Goal: Find contact information: Find contact information

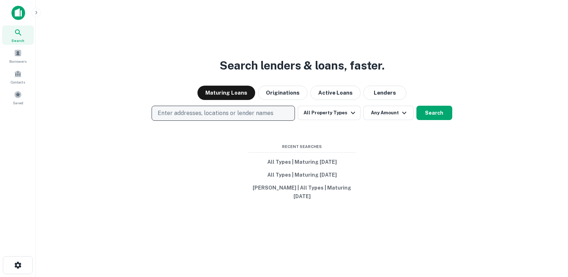
click at [192, 114] on p "Enter addresses, locations or lender names" at bounding box center [216, 113] width 116 height 9
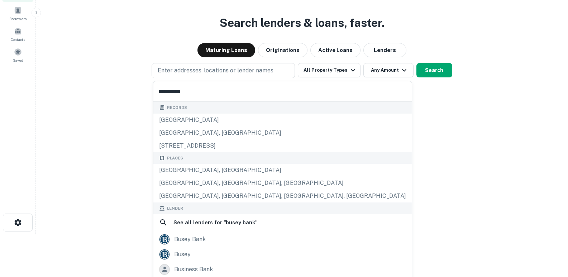
scroll to position [47, 0]
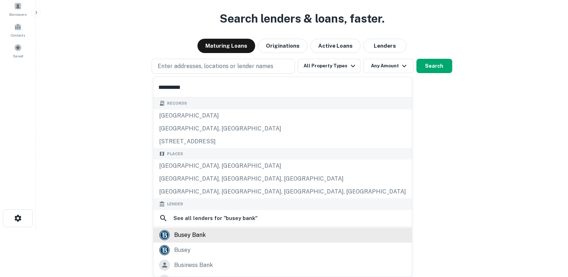
type input "**********"
click at [205, 233] on div "busey bank" at bounding box center [190, 235] width 32 height 11
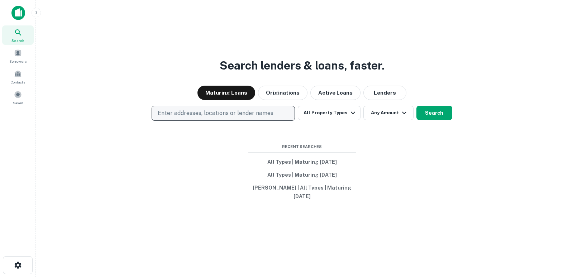
click at [189, 115] on p "Enter addresses, locations or lender names" at bounding box center [216, 113] width 116 height 9
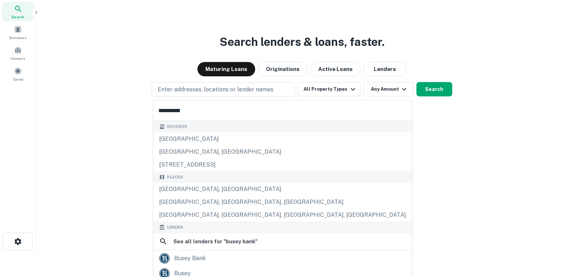
scroll to position [47, 0]
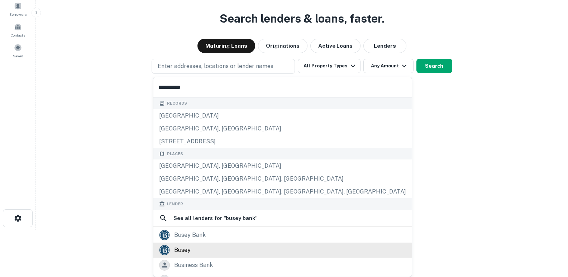
type input "**********"
click at [178, 249] on div "busey" at bounding box center [182, 250] width 16 height 11
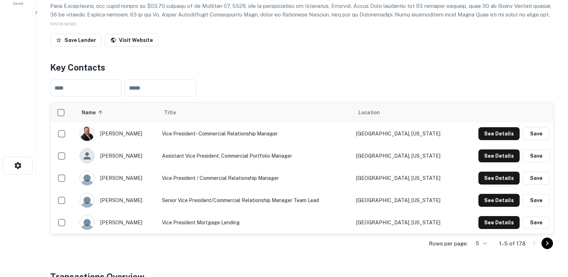
scroll to position [107, 0]
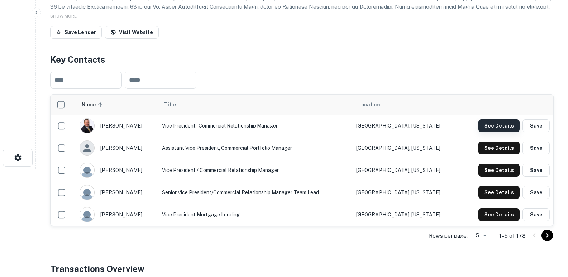
click at [505, 122] on button "See Details" at bounding box center [498, 125] width 41 height 13
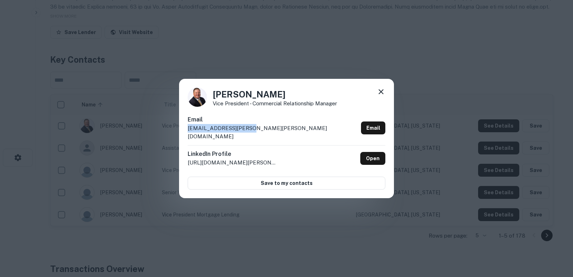
drag, startPoint x: 264, startPoint y: 129, endPoint x: 187, endPoint y: 134, distance: 77.5
click at [187, 134] on div "Don Johnson Vice President - Commercial Relationship Manager Email don.johnson@…" at bounding box center [286, 139] width 215 height 120
copy p "don.johnson@busey.com"
click at [379, 92] on icon at bounding box center [381, 91] width 9 height 9
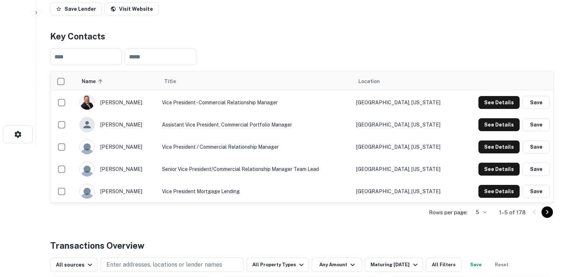
scroll to position [143, 0]
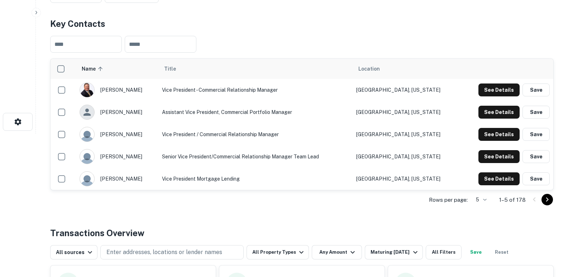
click at [548, 201] on icon "Go to next page" at bounding box center [547, 199] width 9 height 9
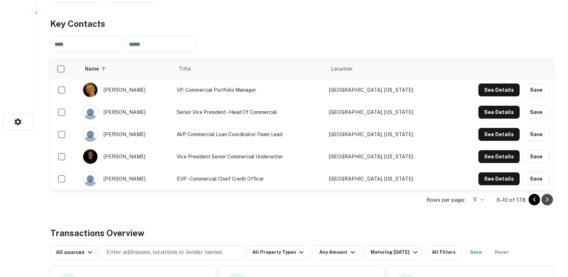
click at [544, 200] on icon "Go to next page" at bounding box center [547, 199] width 9 height 9
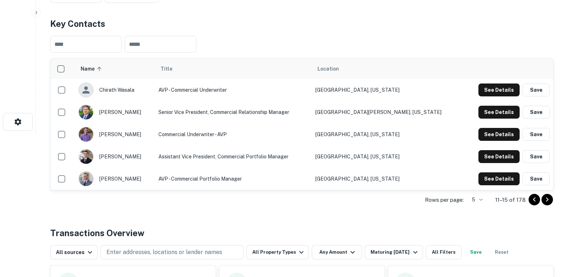
click at [548, 197] on icon "Go to next page" at bounding box center [547, 199] width 9 height 9
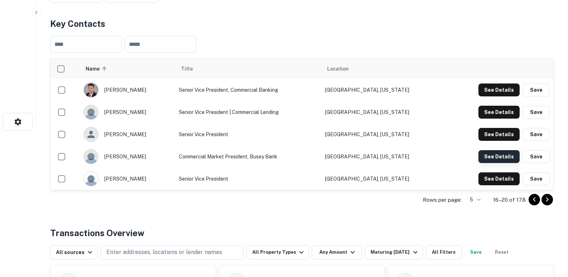
click at [503, 156] on button "See Details" at bounding box center [498, 156] width 41 height 13
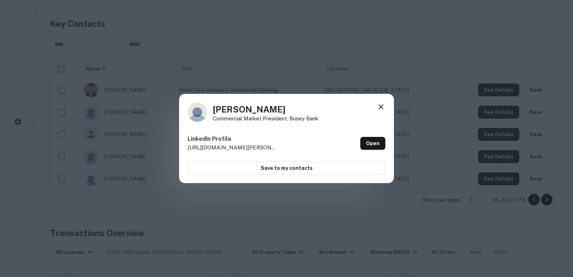
click at [381, 105] on icon at bounding box center [381, 106] width 9 height 9
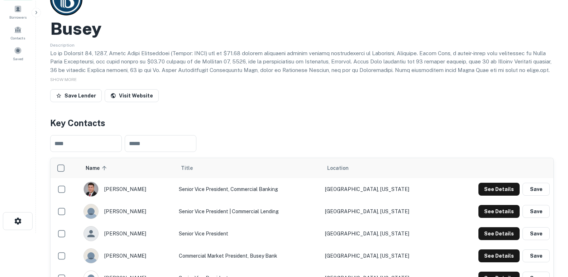
scroll to position [0, 0]
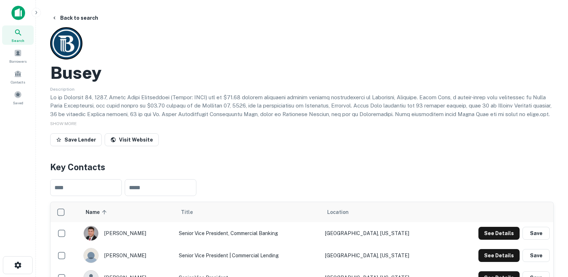
click at [20, 34] on icon at bounding box center [18, 32] width 9 height 9
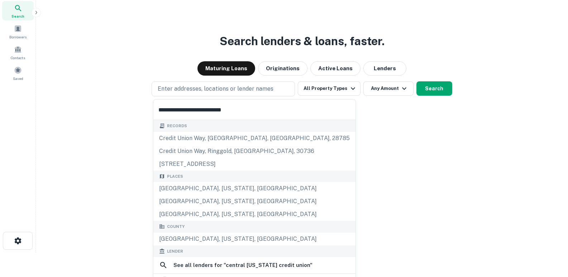
scroll to position [47, 0]
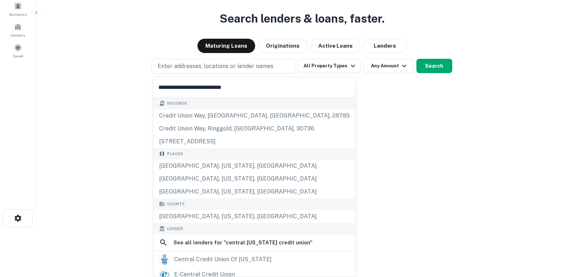
type input "**********"
click at [441, 64] on button "Search" at bounding box center [434, 66] width 36 height 14
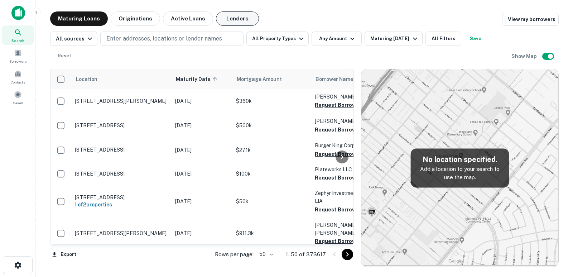
click at [226, 16] on button "Lenders" at bounding box center [237, 18] width 43 height 14
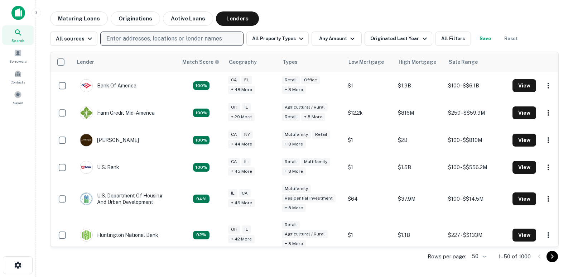
click at [190, 38] on p "Enter addresses, locations or lender names" at bounding box center [164, 38] width 116 height 9
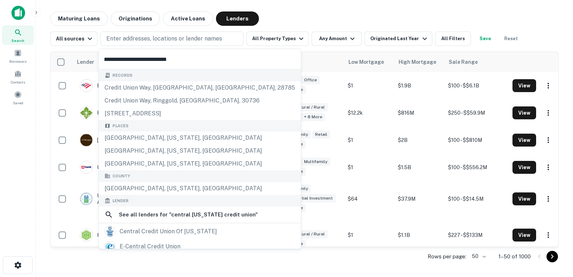
type input "**********"
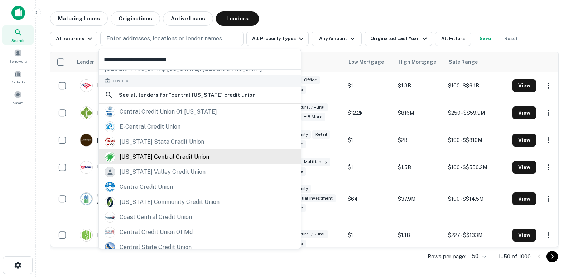
scroll to position [126, 0]
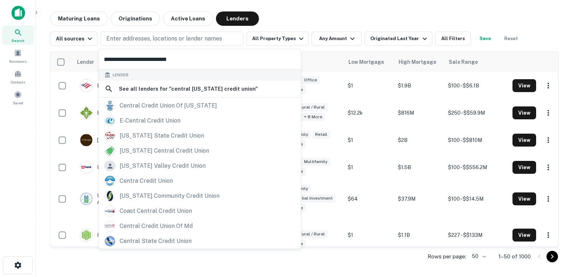
click at [186, 60] on input "**********" at bounding box center [200, 59] width 202 height 20
click at [176, 42] on p "Enter addresses, locations or lender names" at bounding box center [164, 38] width 116 height 9
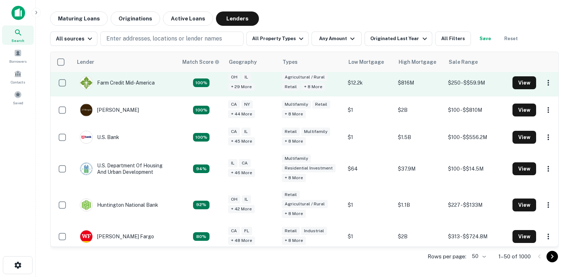
scroll to position [0, 0]
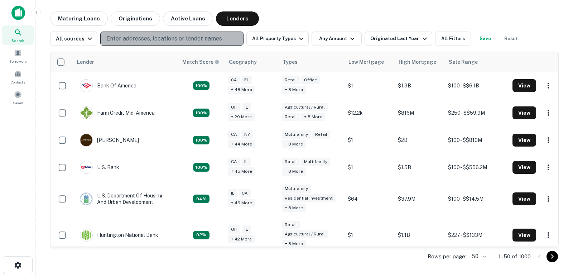
click at [172, 37] on p "Enter addresses, locations or lender names" at bounding box center [164, 38] width 116 height 9
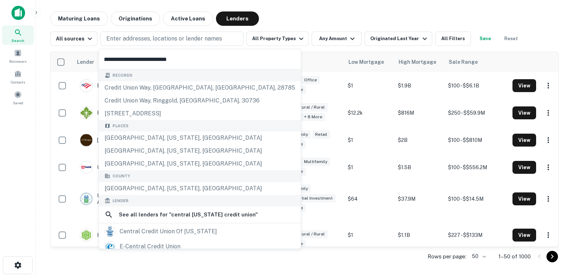
click at [184, 58] on input "**********" at bounding box center [200, 59] width 202 height 20
drag, startPoint x: 124, startPoint y: 61, endPoint x: 49, endPoint y: 59, distance: 75.2
click at [49, 59] on body "Search Borrowers Contacts Saved Maturing Loans Originations Active Loans Lender…" at bounding box center [286, 138] width 573 height 277
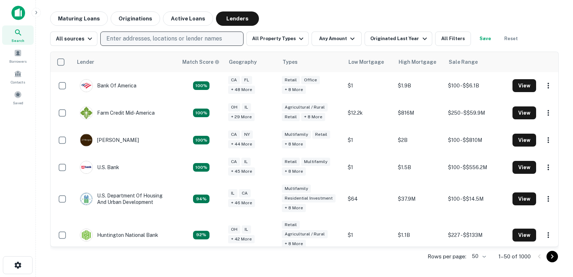
click at [141, 38] on p "Enter addresses, locations or lender names" at bounding box center [164, 38] width 116 height 9
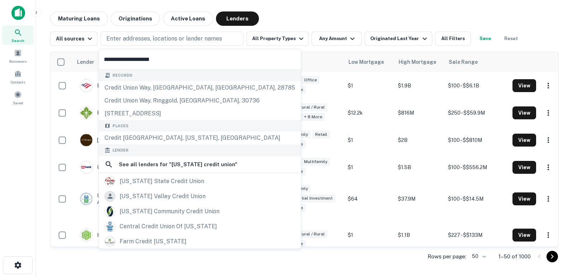
type input "**********"
click at [12, 33] on div "Search" at bounding box center [18, 34] width 32 height 19
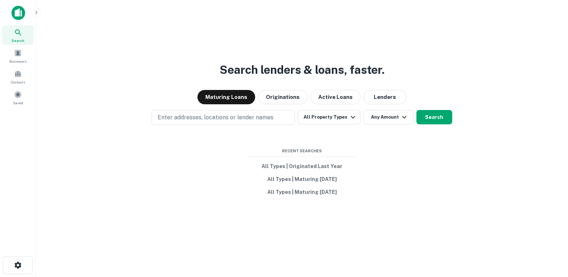
click at [221, 117] on p "Enter addresses, locations or lender names" at bounding box center [216, 117] width 116 height 9
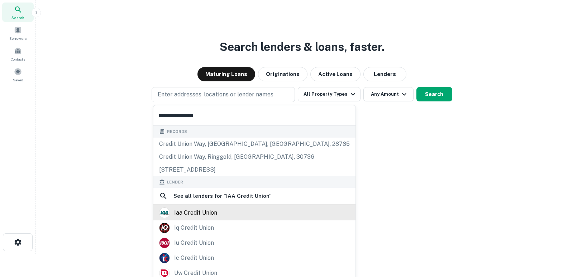
scroll to position [36, 0]
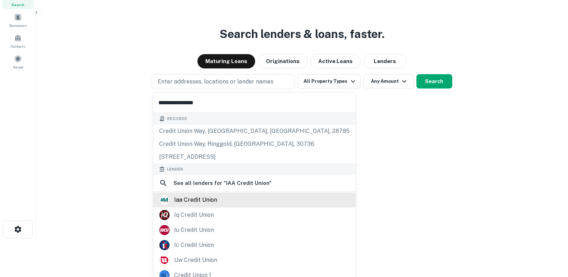
type input "**********"
click at [199, 197] on div "iaa credit union" at bounding box center [195, 199] width 43 height 11
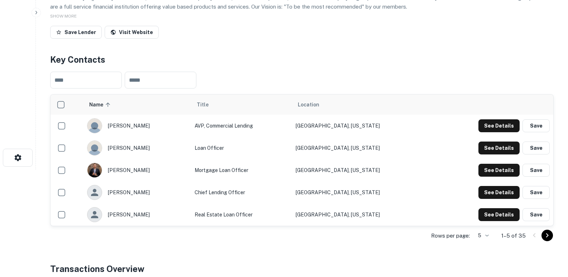
scroll to position [143, 0]
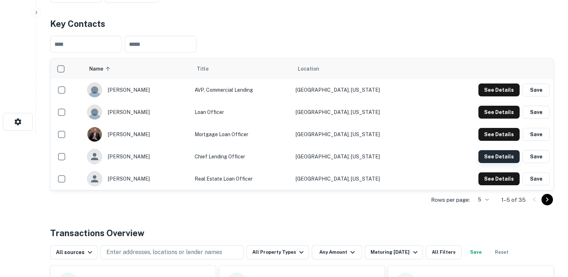
click at [504, 156] on button "See Details" at bounding box center [498, 156] width 41 height 13
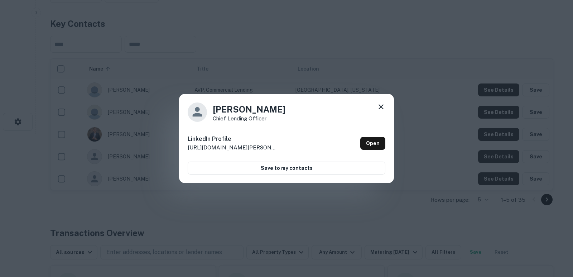
click at [378, 110] on icon at bounding box center [381, 106] width 9 height 9
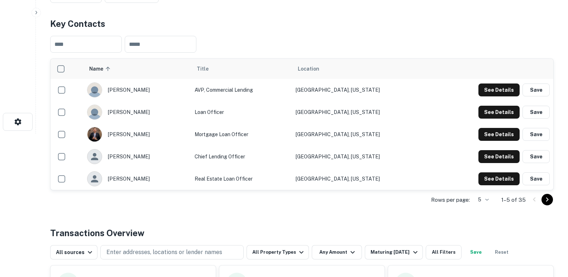
click at [549, 202] on icon "Go to next page" at bounding box center [547, 199] width 9 height 9
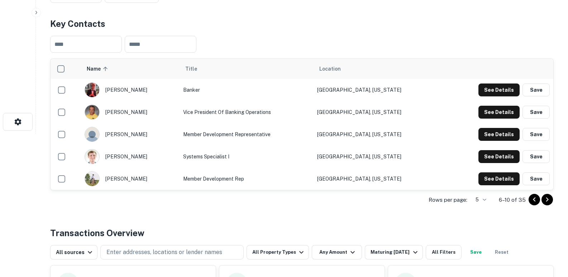
click at [547, 196] on icon "Go to next page" at bounding box center [547, 199] width 9 height 9
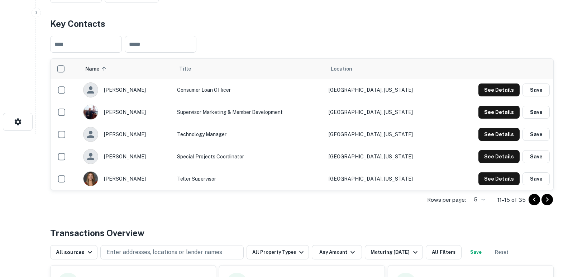
click at [547, 197] on icon "Go to next page" at bounding box center [547, 199] width 9 height 9
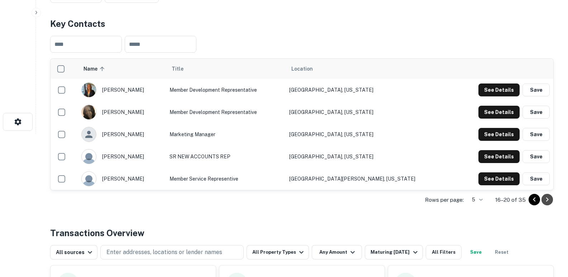
click at [547, 197] on icon "Go to next page" at bounding box center [547, 199] width 9 height 9
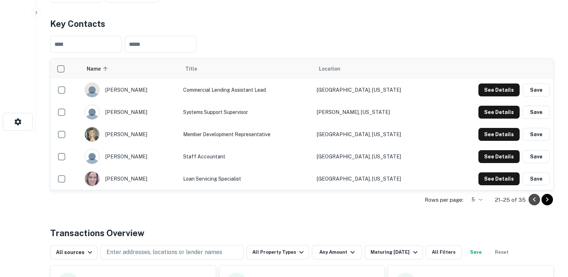
click at [537, 198] on icon "Go to previous page" at bounding box center [534, 199] width 9 height 9
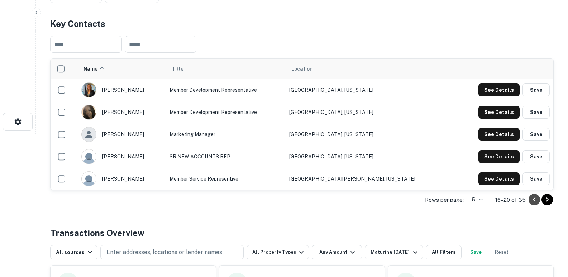
click at [537, 198] on icon "Go to previous page" at bounding box center [534, 199] width 9 height 9
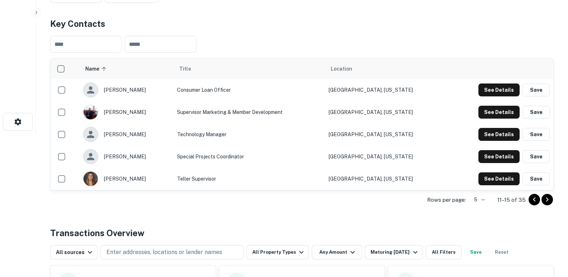
click at [537, 198] on icon "Go to previous page" at bounding box center [534, 199] width 9 height 9
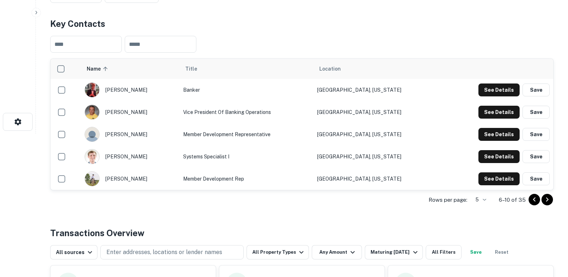
click at [537, 198] on icon "Go to previous page" at bounding box center [534, 199] width 9 height 9
